Goal: Information Seeking & Learning: Check status

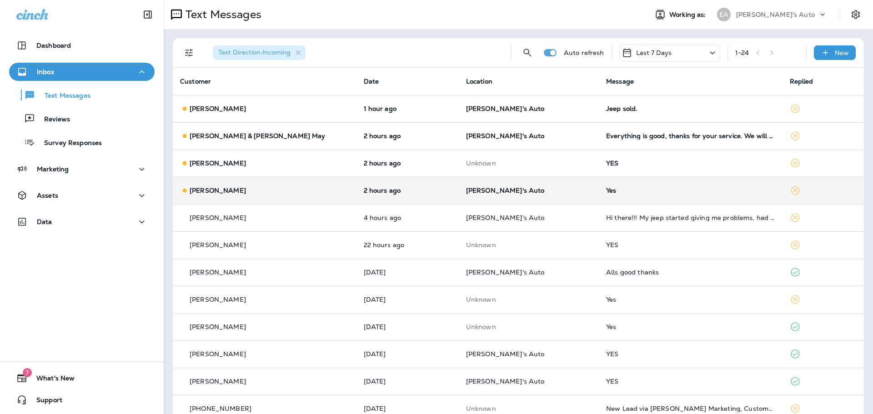
click at [505, 187] on p "[PERSON_NAME]'s Auto" at bounding box center [529, 190] width 126 height 7
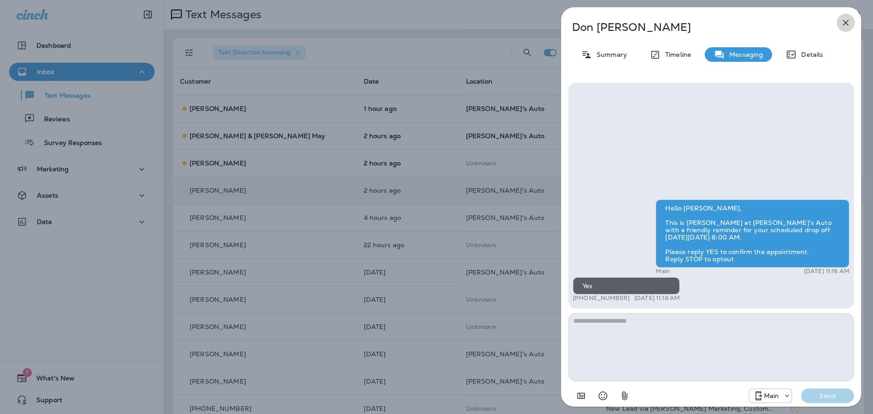
click at [853, 20] on button "button" at bounding box center [846, 23] width 18 height 18
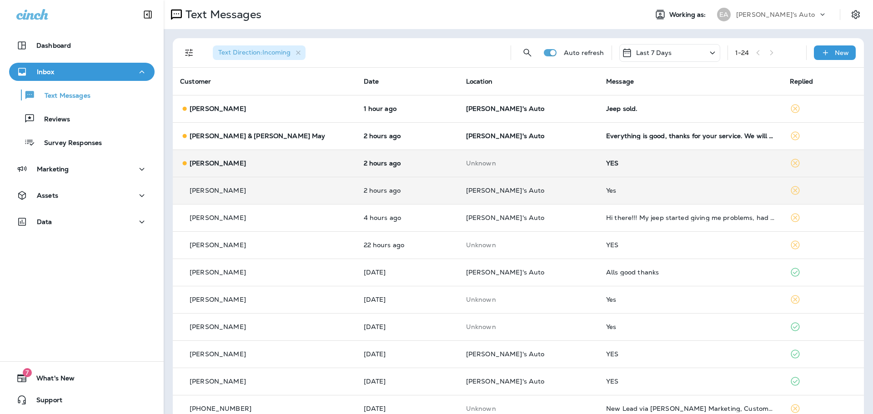
click at [419, 164] on p "2 hours ago" at bounding box center [408, 163] width 88 height 7
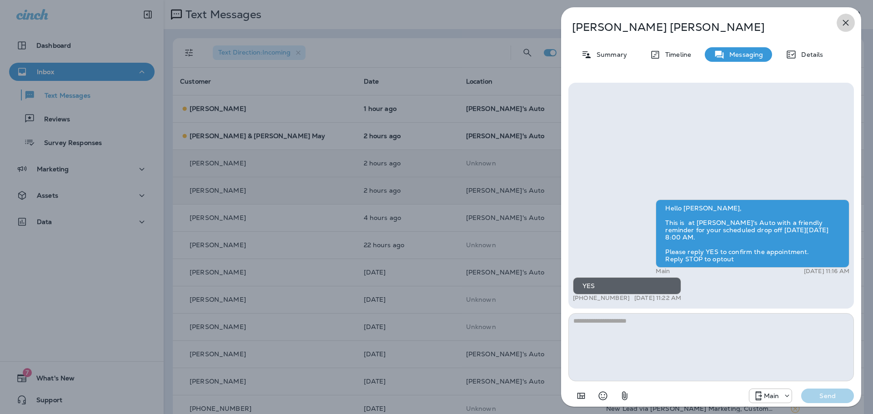
click at [841, 28] on icon "button" at bounding box center [845, 22] width 11 height 11
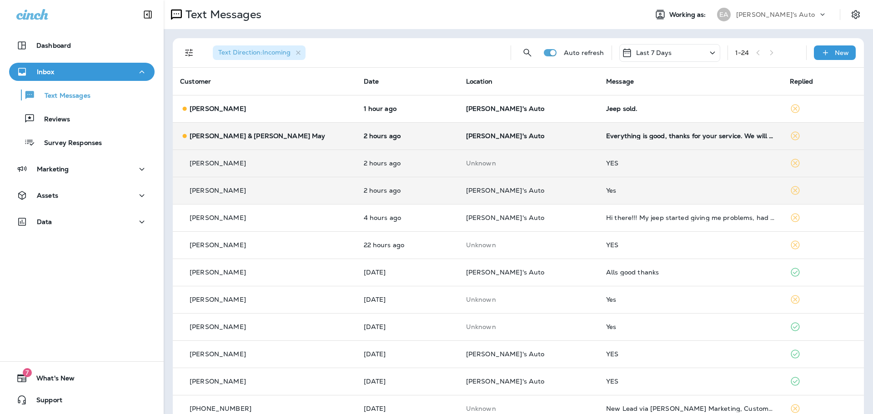
click at [528, 137] on p "[PERSON_NAME]'s Auto" at bounding box center [529, 135] width 126 height 7
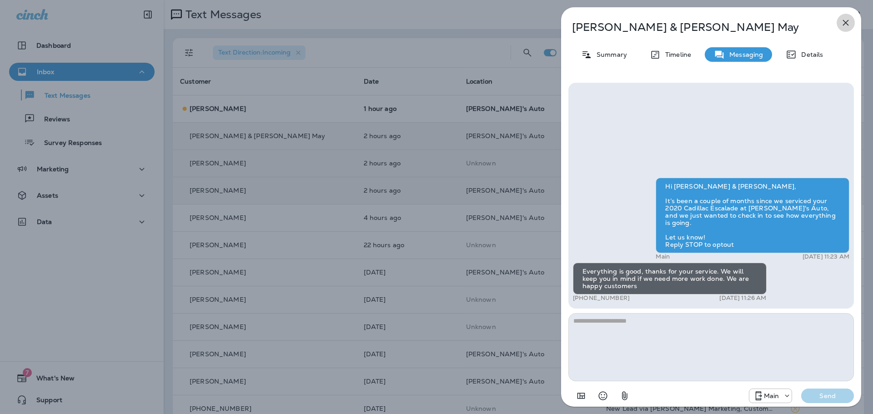
click at [850, 19] on icon "button" at bounding box center [845, 22] width 11 height 11
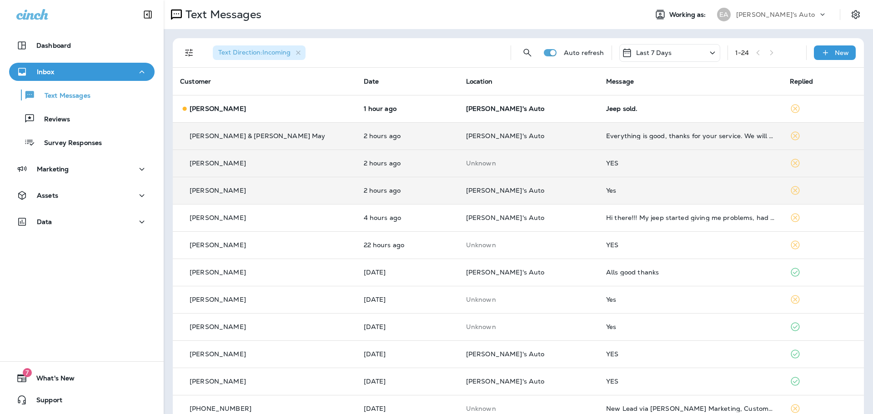
click at [538, 110] on p "[PERSON_NAME]'s Auto" at bounding box center [529, 108] width 126 height 7
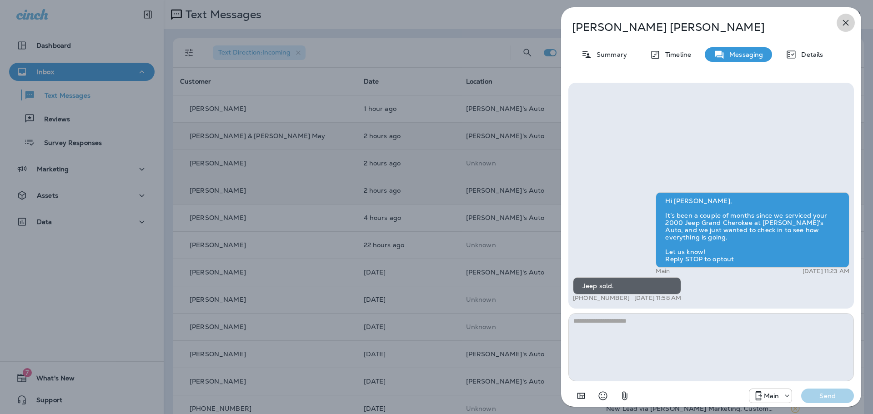
click at [845, 24] on icon "button" at bounding box center [846, 23] width 6 height 6
